Goal: Task Accomplishment & Management: Manage account settings

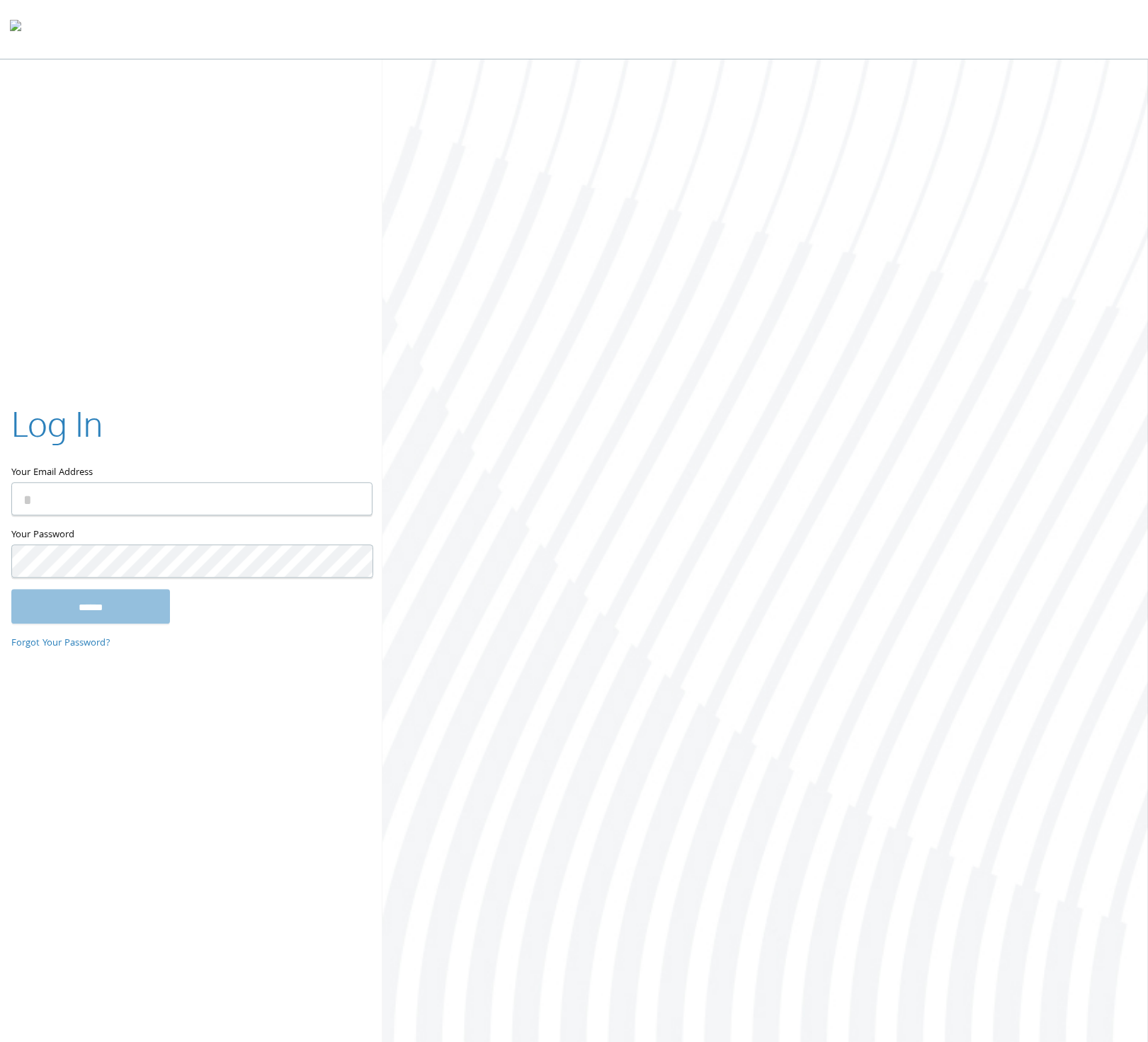
type input "**********"
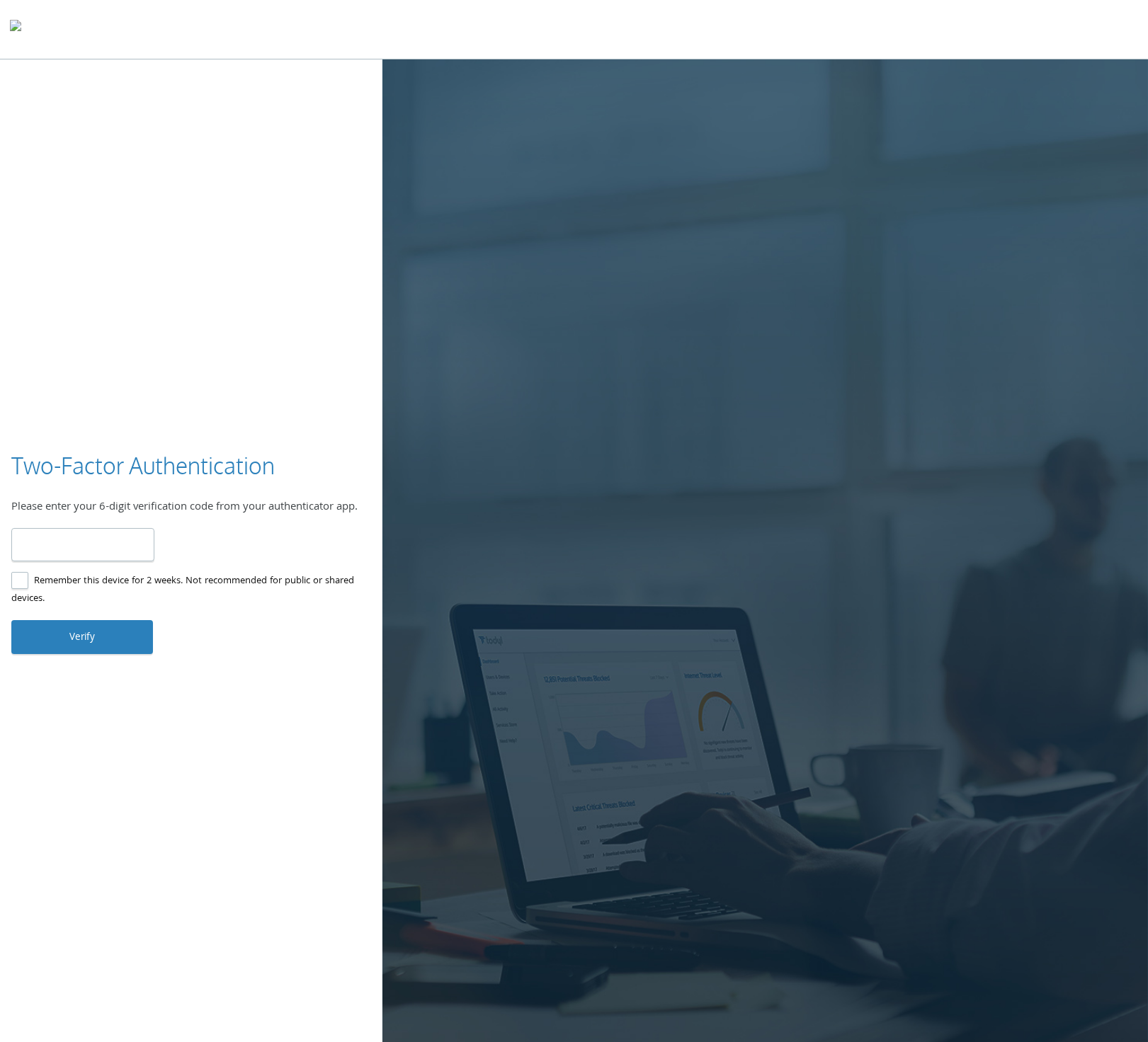
click at [126, 581] on label "Remember this device for 2 weeks. Not recommended for public or shared devices." at bounding box center [185, 591] width 348 height 35
click at [74, 550] on input "number" at bounding box center [83, 545] width 143 height 33
type input "******"
